Goal: Navigation & Orientation: Find specific page/section

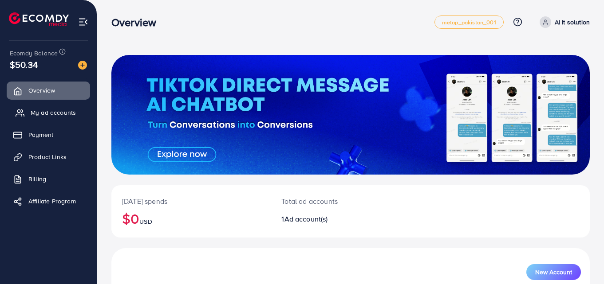
click at [52, 117] on span "My ad accounts" at bounding box center [53, 112] width 45 height 9
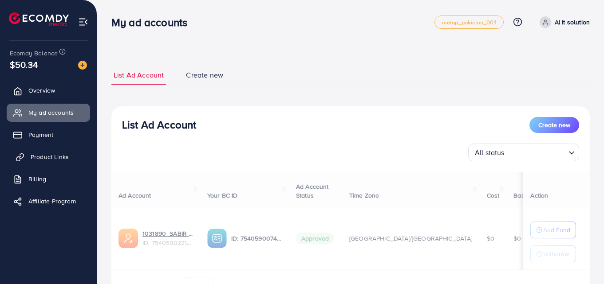
click at [61, 156] on span "Product Links" at bounding box center [50, 157] width 38 height 9
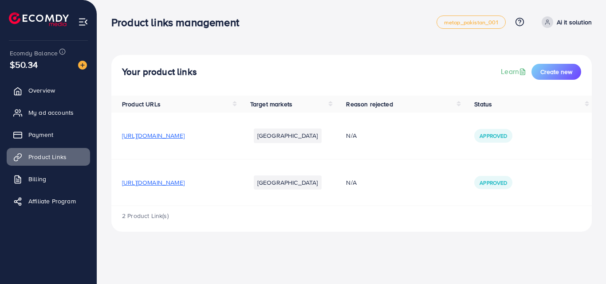
click at [184, 185] on span "[URL][DOMAIN_NAME]" at bounding box center [153, 182] width 63 height 9
click at [51, 114] on span "My ad accounts" at bounding box center [53, 112] width 45 height 9
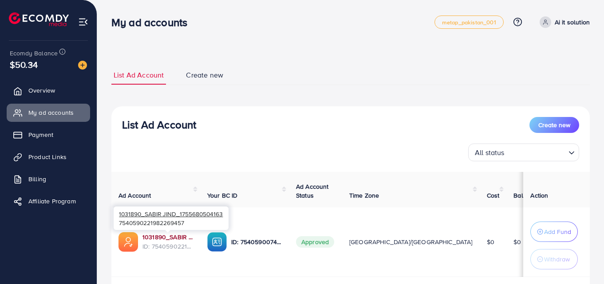
click at [173, 235] on link "1031890_SABIR JIND_1755680504163" at bounding box center [167, 237] width 51 height 9
